Goal: Find specific page/section: Find specific page/section

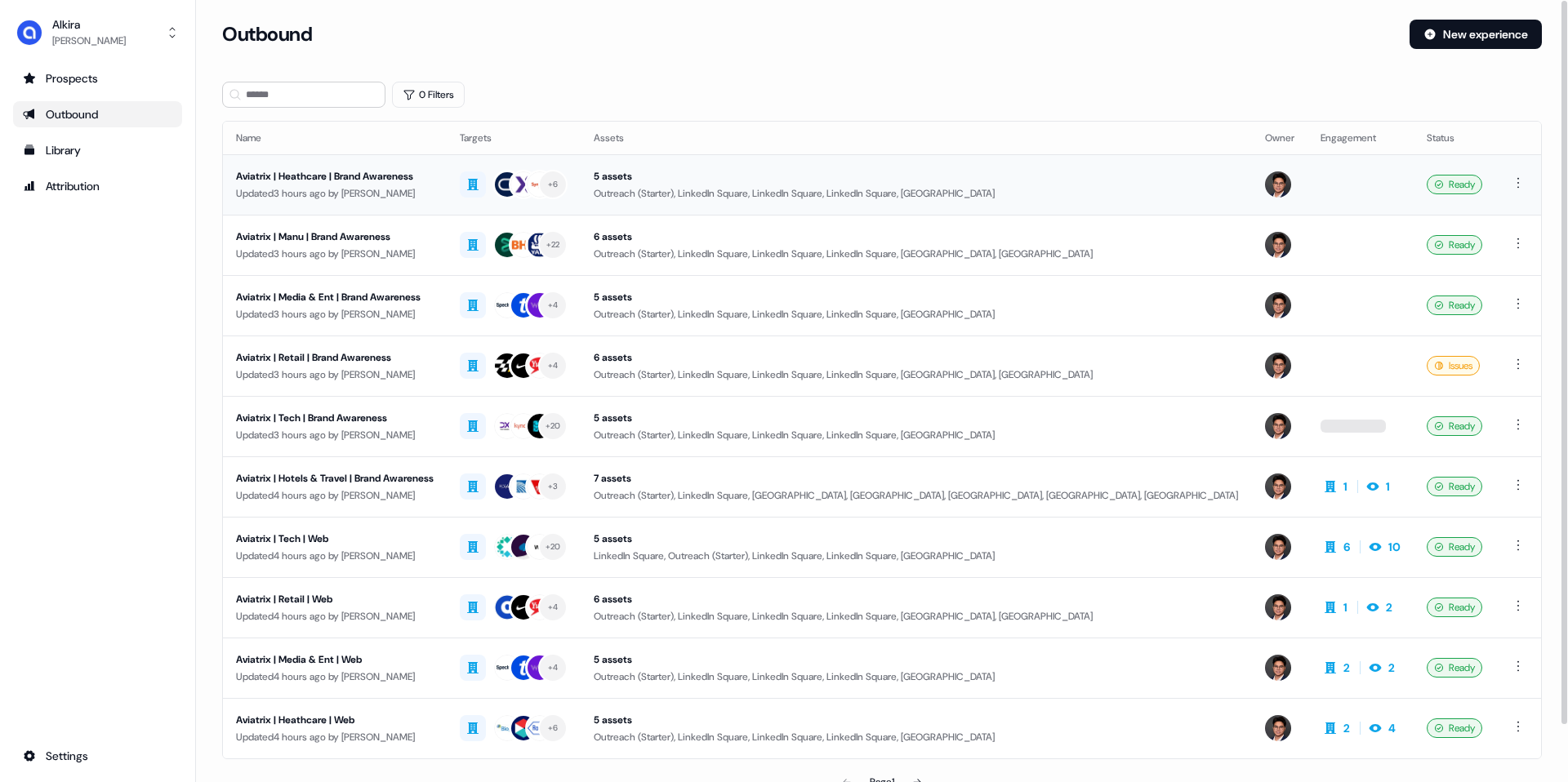
click at [408, 194] on div "Updated 3 hours ago by Hugh Le" at bounding box center [335, 193] width 198 height 17
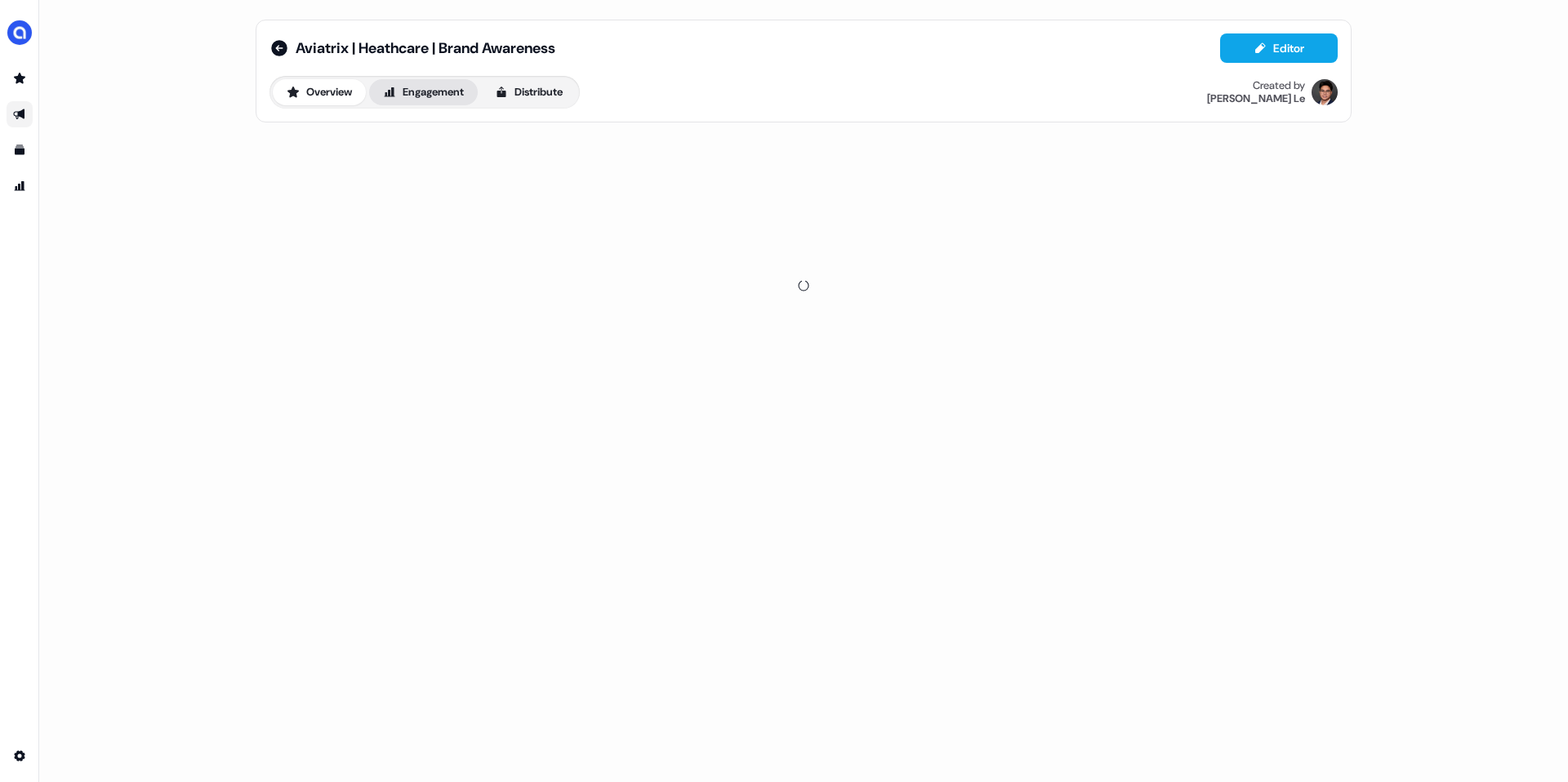
click at [418, 98] on button "Engagement" at bounding box center [423, 93] width 108 height 26
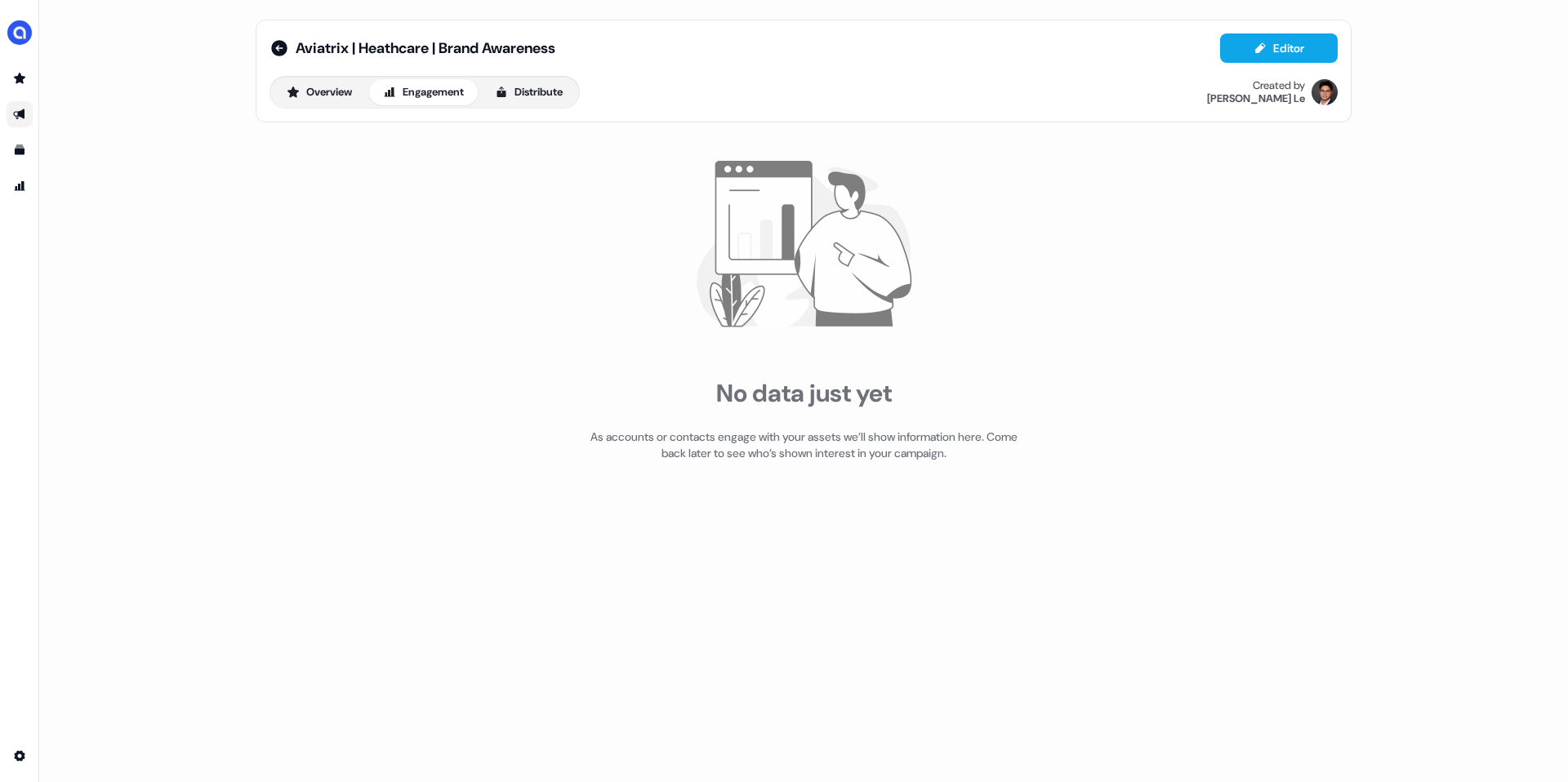
click at [568, 108] on div "Overview Engagement Distribute" at bounding box center [425, 92] width 310 height 33
click at [511, 80] on button "Distribute" at bounding box center [528, 93] width 95 height 26
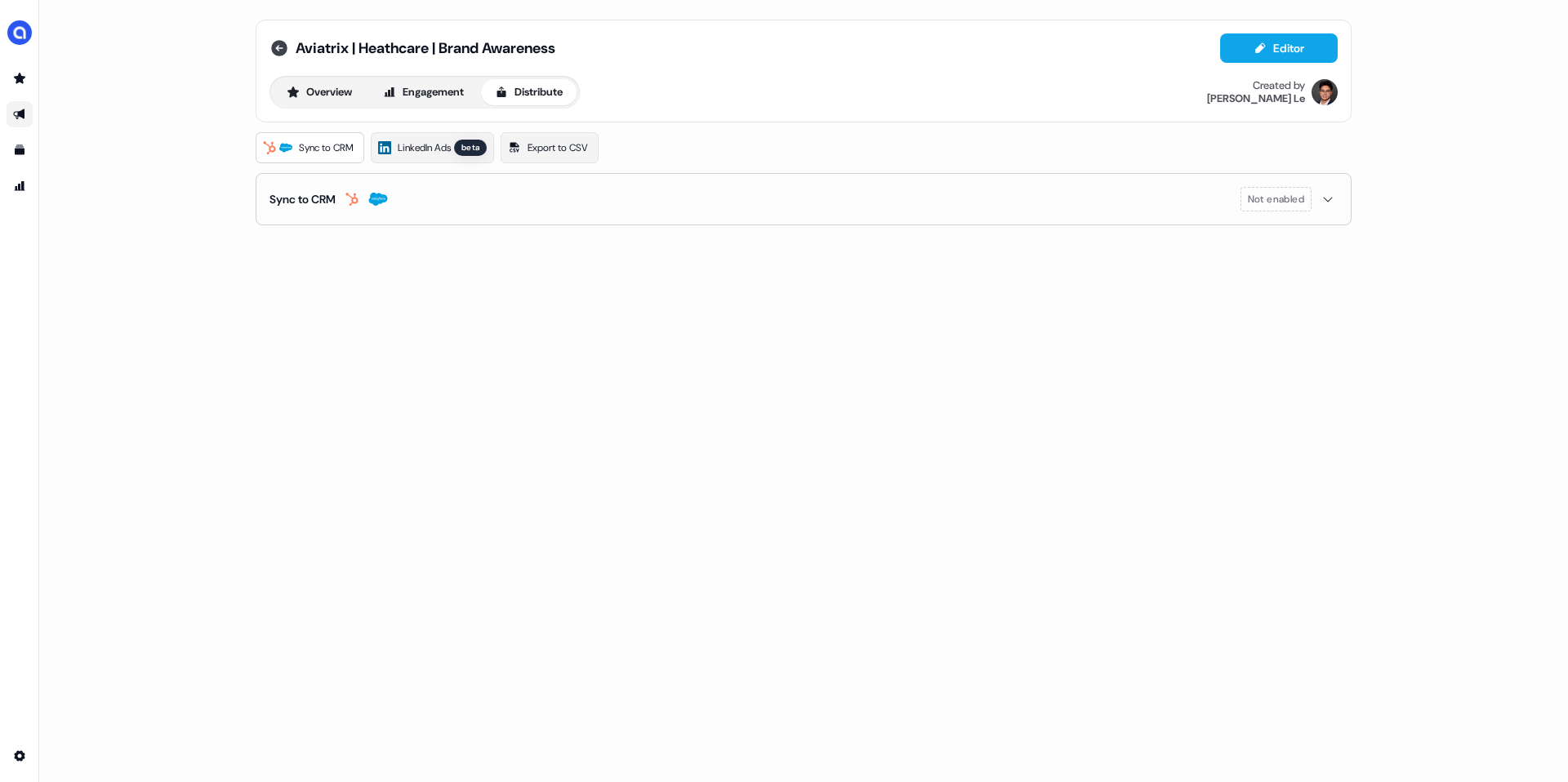
click at [272, 48] on icon at bounding box center [279, 48] width 17 height 17
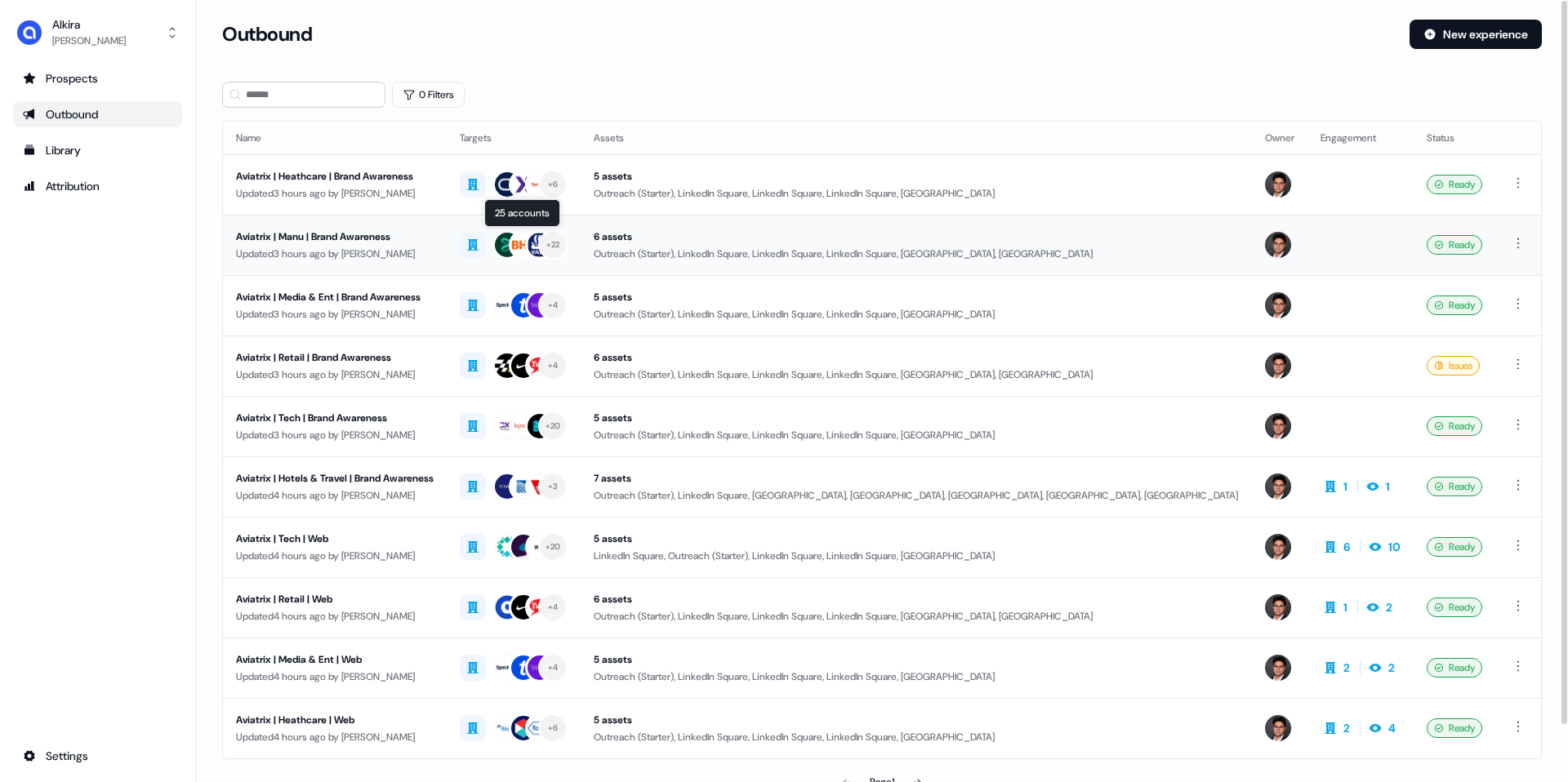
click at [520, 245] on img at bounding box center [507, 245] width 26 height 26
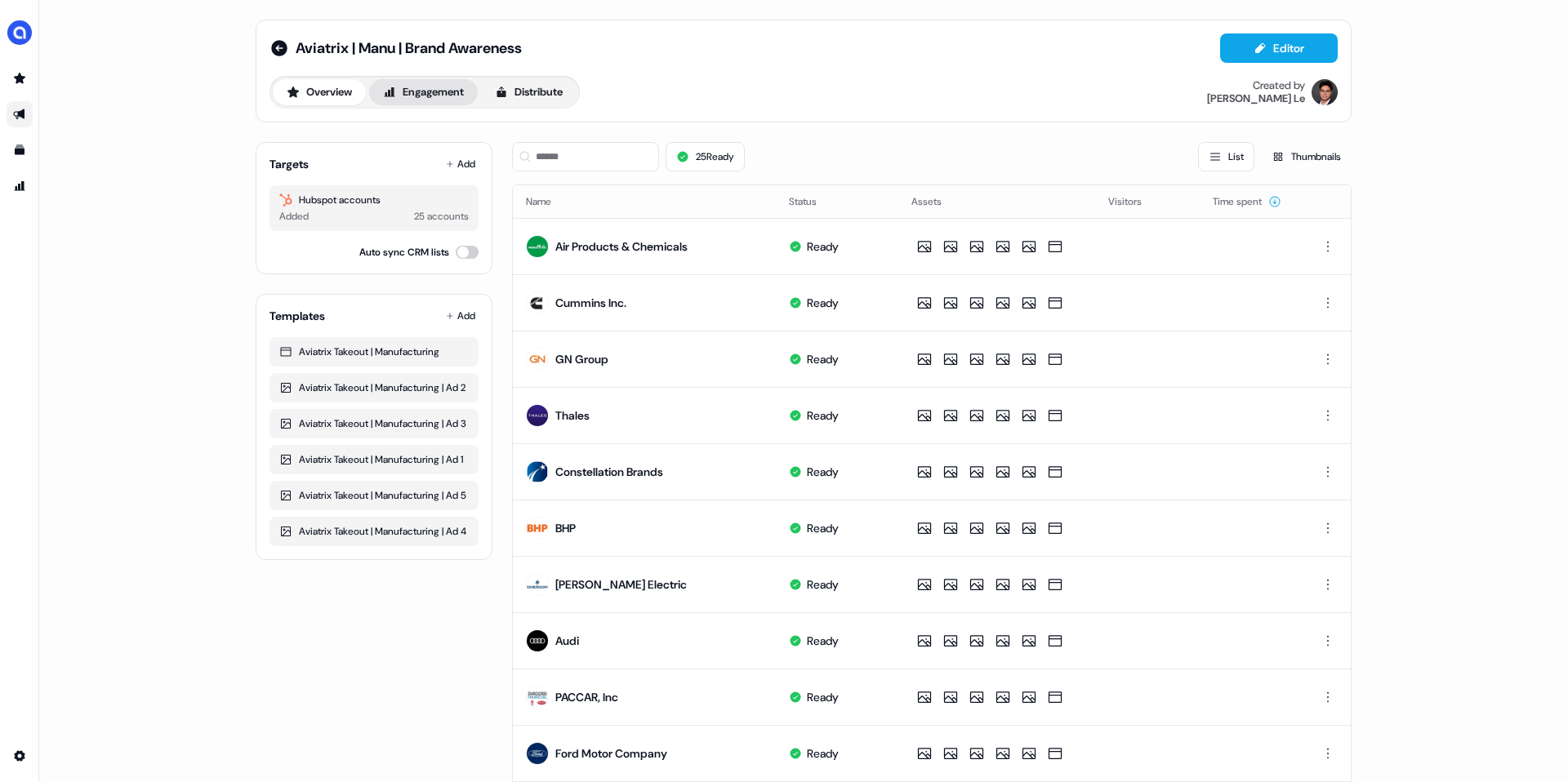
click at [414, 87] on button "Engagement" at bounding box center [423, 93] width 108 height 26
